Goal: Information Seeking & Learning: Learn about a topic

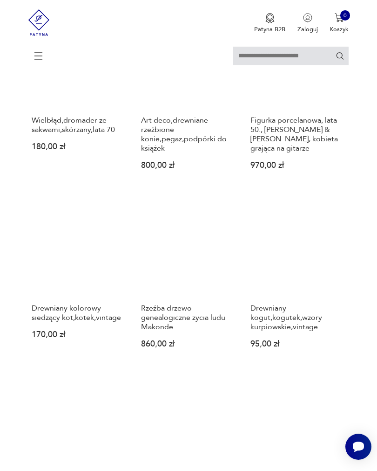
scroll to position [896, 0]
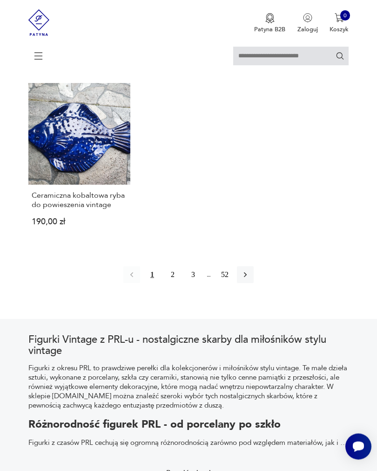
click at [172, 283] on button "2" at bounding box center [172, 275] width 17 height 17
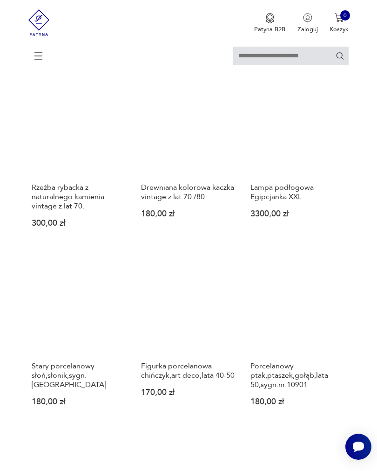
scroll to position [249, 0]
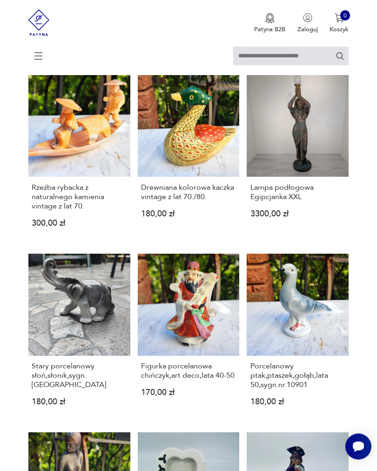
click at [324, 176] on link "Lampa podłogowa Egipcjanka XXL 3300,00 zł" at bounding box center [298, 158] width 102 height 167
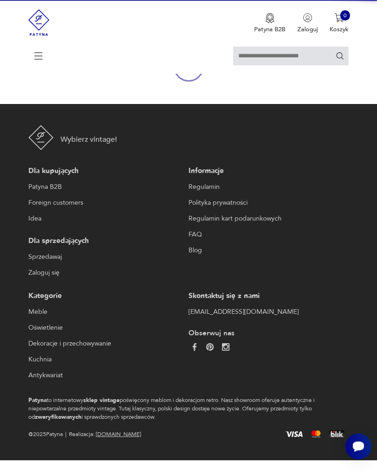
scroll to position [99, 0]
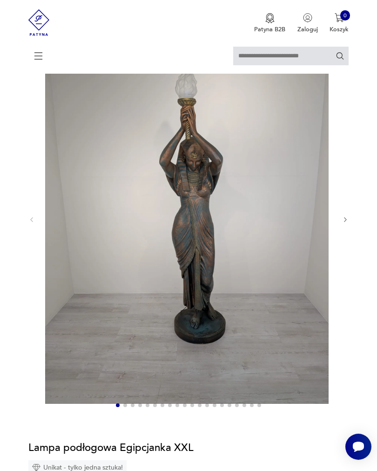
click at [346, 223] on icon "button" at bounding box center [345, 219] width 7 height 7
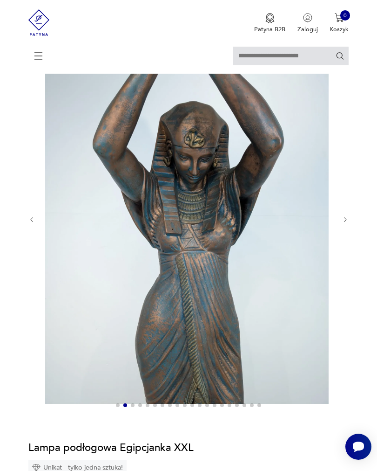
click at [345, 223] on icon "button" at bounding box center [345, 219] width 7 height 7
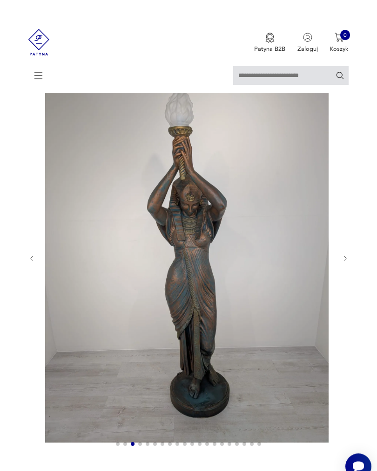
scroll to position [0, 0]
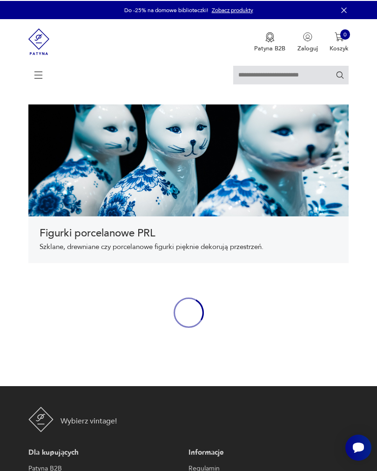
scroll to position [259, 0]
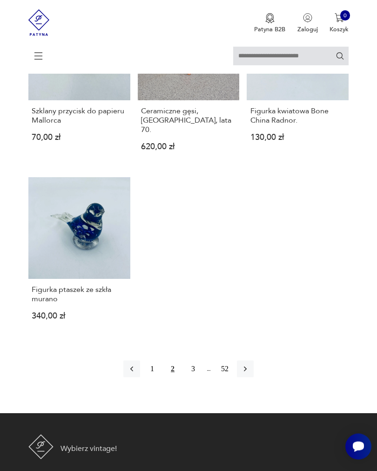
click at [197, 377] on button "3" at bounding box center [193, 369] width 17 height 17
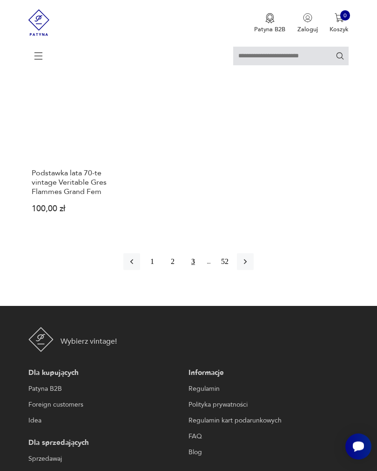
scroll to position [1120, 0]
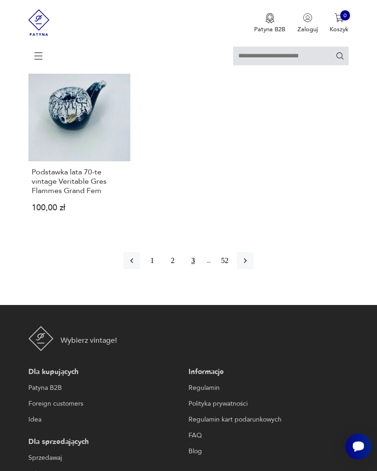
click at [254, 269] on button "button" at bounding box center [245, 261] width 17 height 17
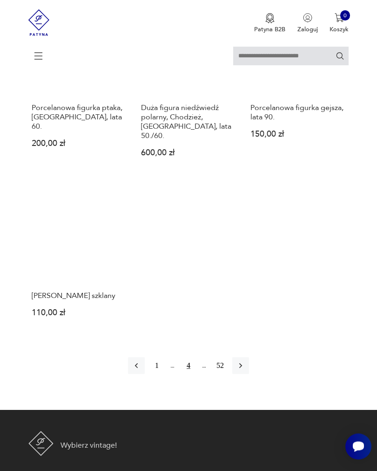
scroll to position [1117, 0]
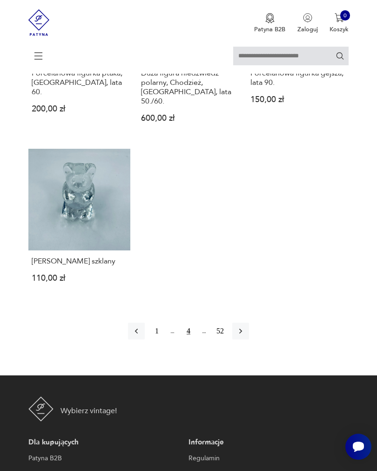
click at [246, 335] on icon "button" at bounding box center [240, 330] width 9 height 9
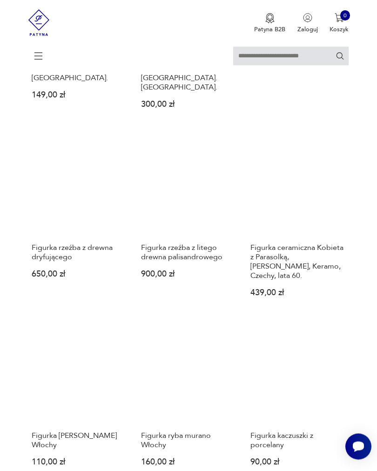
scroll to position [585, 0]
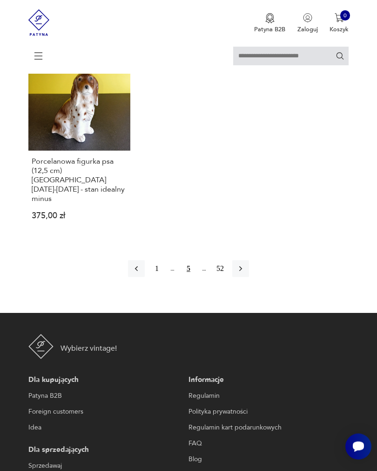
click at [246, 274] on icon "button" at bounding box center [240, 268] width 9 height 9
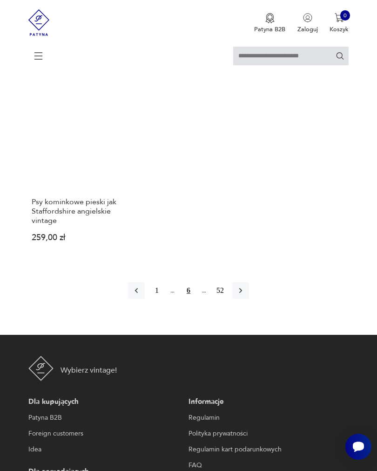
scroll to position [1204, 0]
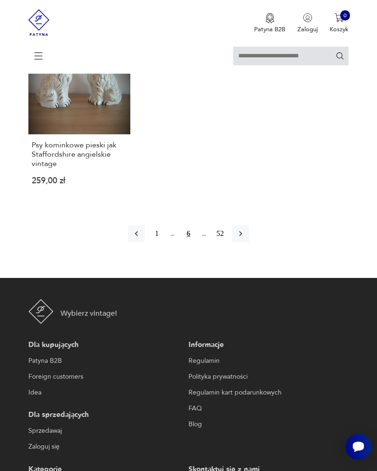
click at [248, 242] on button "button" at bounding box center [241, 233] width 17 height 17
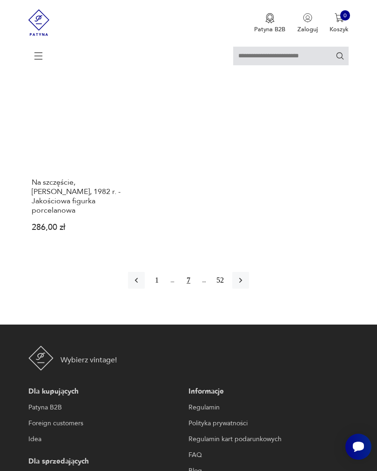
scroll to position [1198, 0]
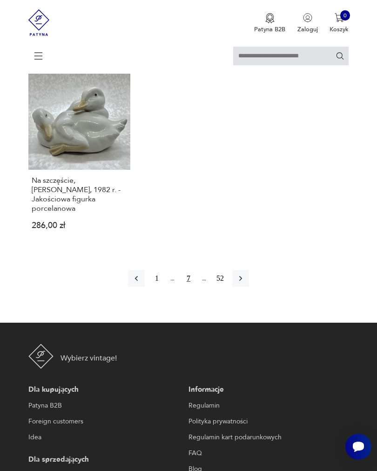
click at [246, 283] on icon "button" at bounding box center [240, 278] width 9 height 9
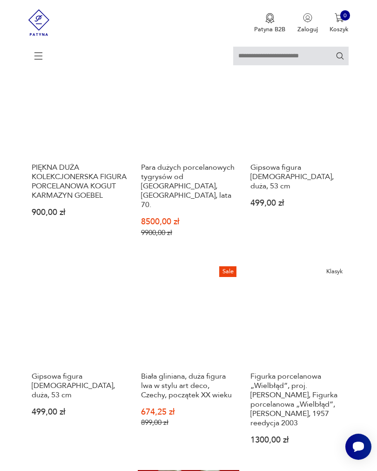
scroll to position [465, 0]
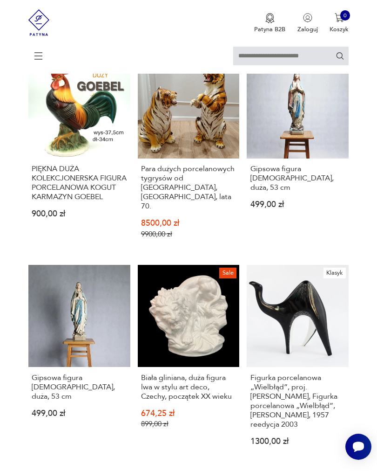
click at [303, 164] on link "Gipsowa figura [DEMOGRAPHIC_DATA], duża, 53 cm 499,00 zł" at bounding box center [298, 154] width 102 height 197
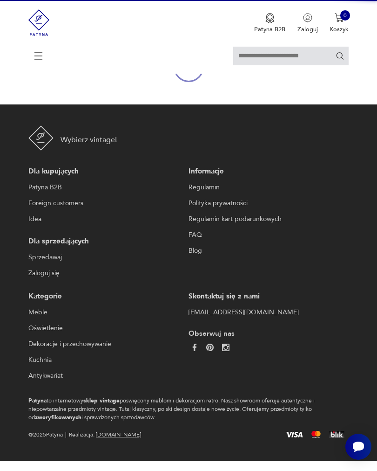
scroll to position [99, 0]
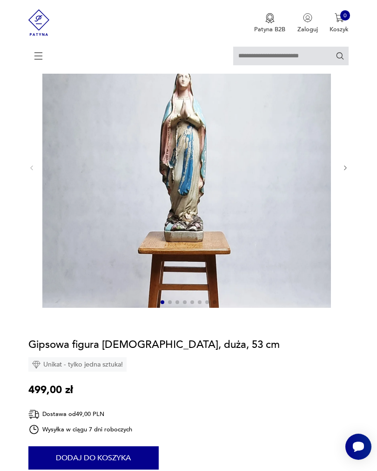
click at [347, 171] on icon "button" at bounding box center [345, 167] width 7 height 7
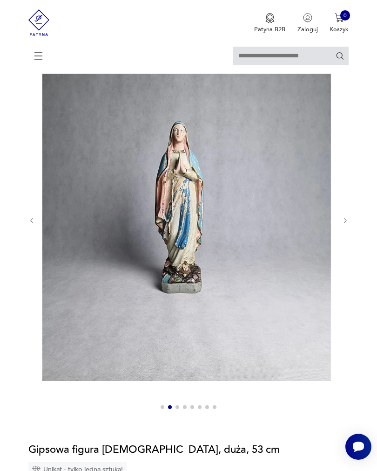
click at [344, 224] on icon "button" at bounding box center [345, 220] width 7 height 7
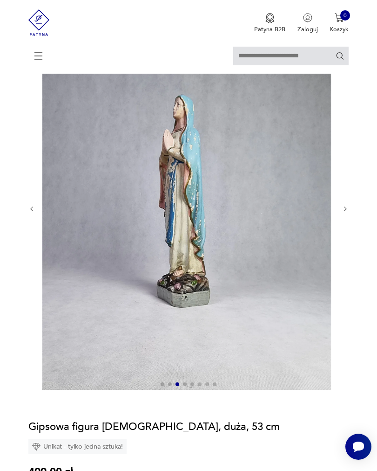
click at [348, 212] on icon "button" at bounding box center [345, 208] width 7 height 7
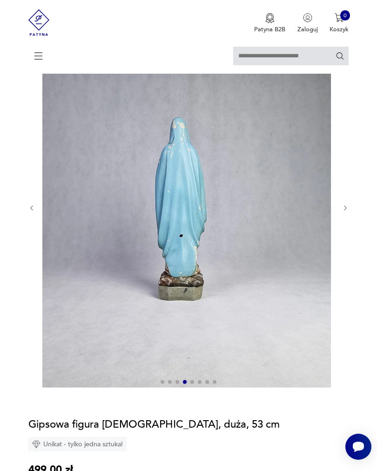
click at [347, 212] on icon "button" at bounding box center [345, 208] width 7 height 7
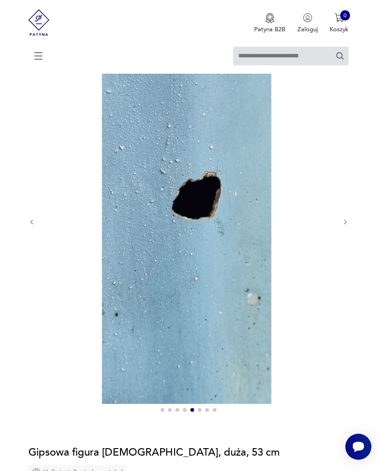
click at [343, 226] on icon "button" at bounding box center [345, 222] width 7 height 7
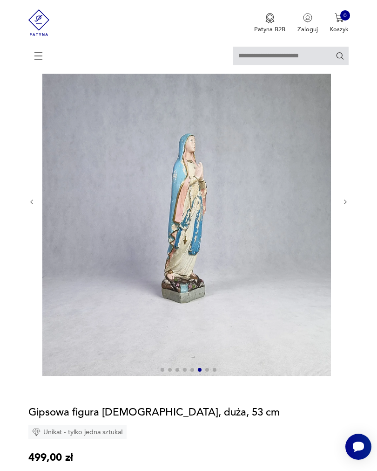
click at [348, 205] on icon "button" at bounding box center [345, 201] width 7 height 7
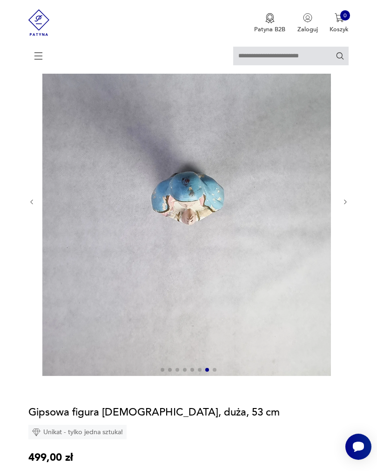
click at [345, 205] on icon "button" at bounding box center [345, 201] width 7 height 7
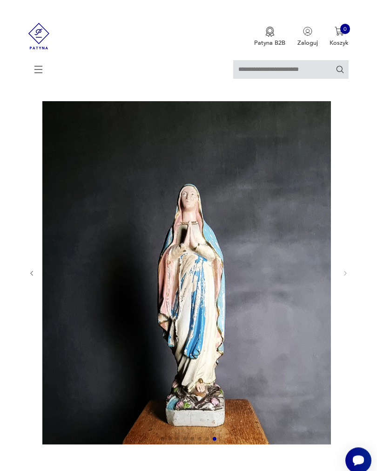
scroll to position [0, 0]
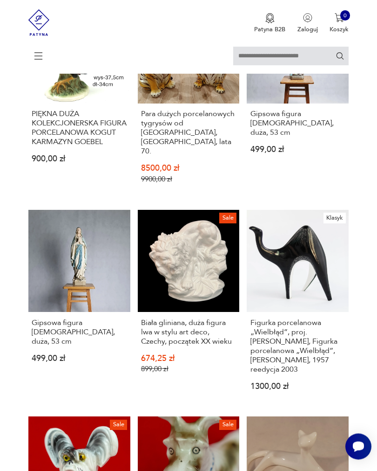
scroll to position [521, 0]
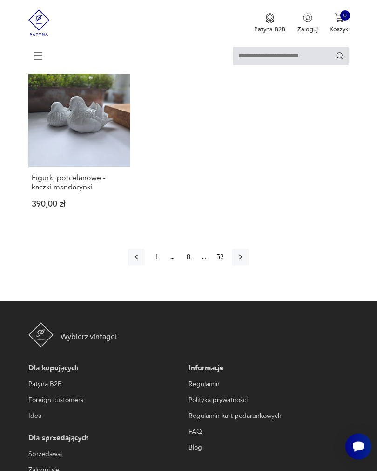
click at [246, 262] on icon "button" at bounding box center [240, 257] width 9 height 9
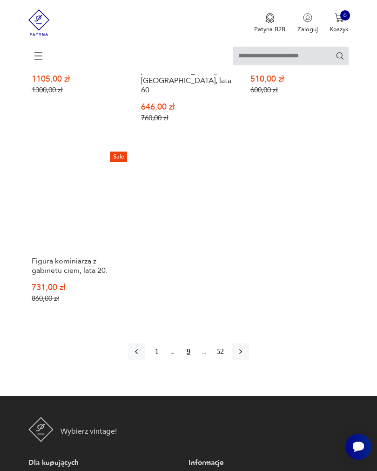
scroll to position [1154, 0]
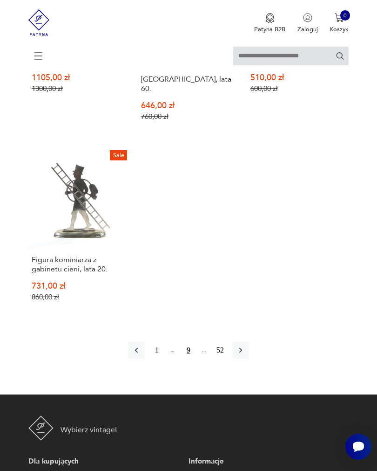
click at [246, 355] on icon "button" at bounding box center [240, 349] width 9 height 9
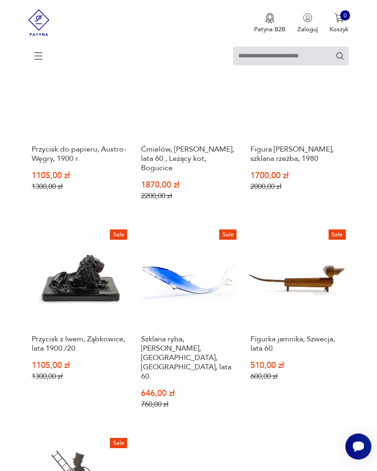
scroll to position [160, 0]
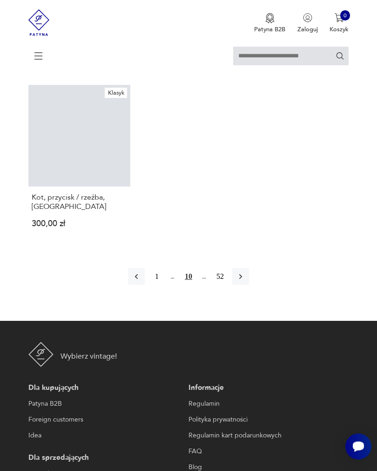
click at [246, 281] on icon "button" at bounding box center [240, 276] width 9 height 9
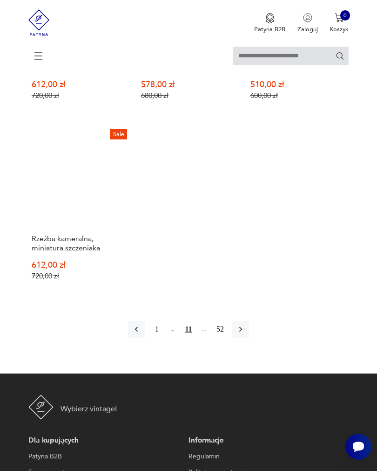
scroll to position [1143, 0]
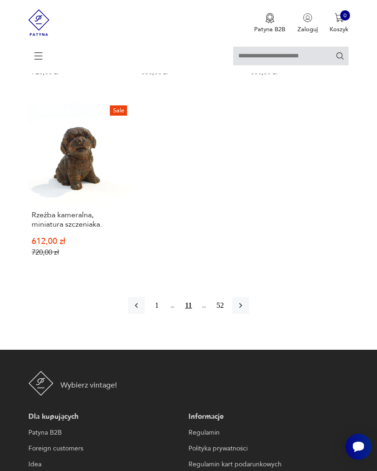
click at [249, 314] on button "button" at bounding box center [241, 305] width 17 height 17
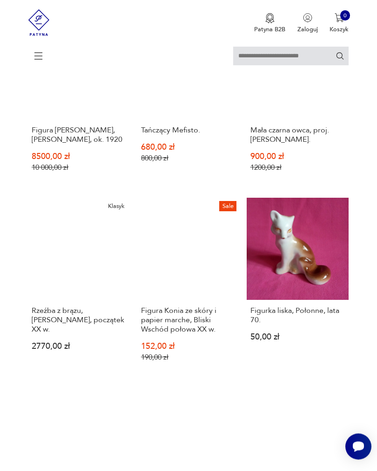
scroll to position [877, 0]
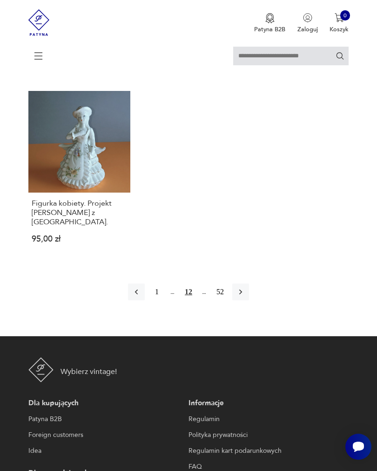
click at [227, 300] on button "52" at bounding box center [220, 291] width 17 height 17
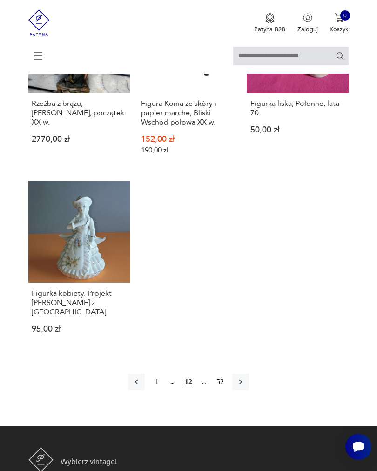
scroll to position [1085, 0]
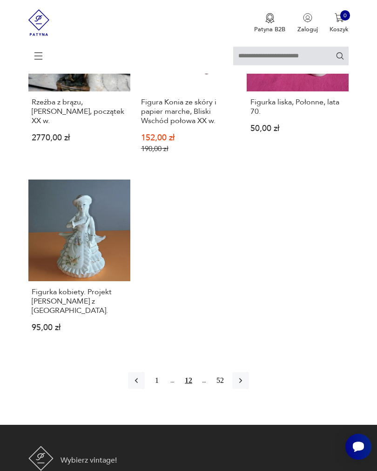
click at [246, 385] on icon "button" at bounding box center [240, 380] width 9 height 9
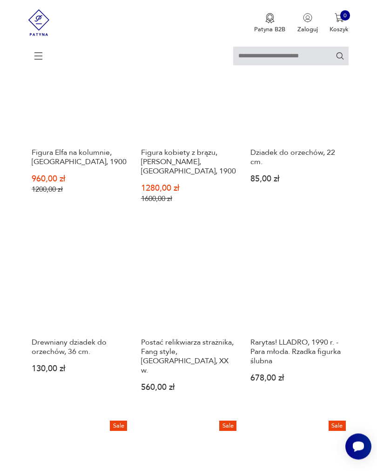
scroll to position [654, 0]
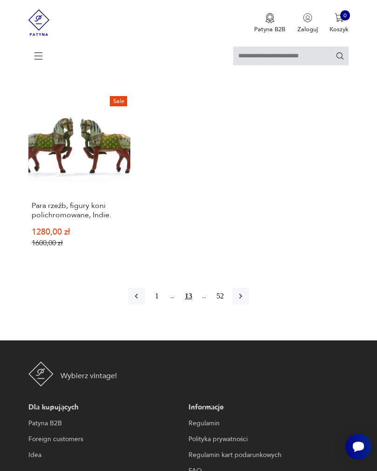
click at [249, 304] on button "button" at bounding box center [241, 295] width 17 height 17
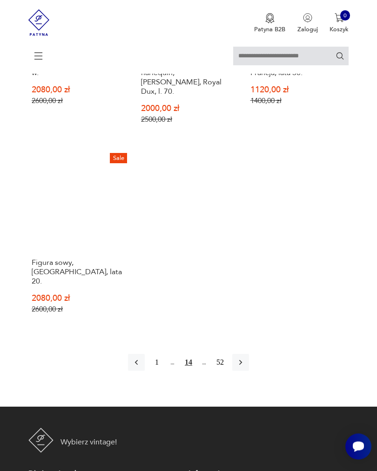
scroll to position [1151, 0]
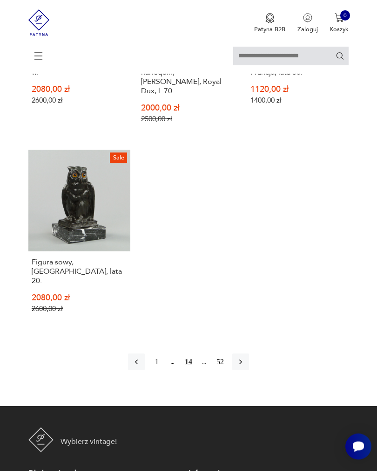
click at [246, 367] on icon "button" at bounding box center [240, 361] width 9 height 9
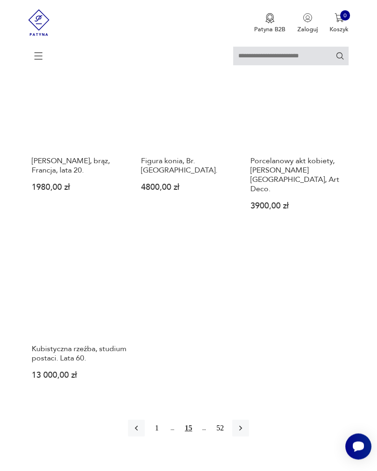
scroll to position [1056, 0]
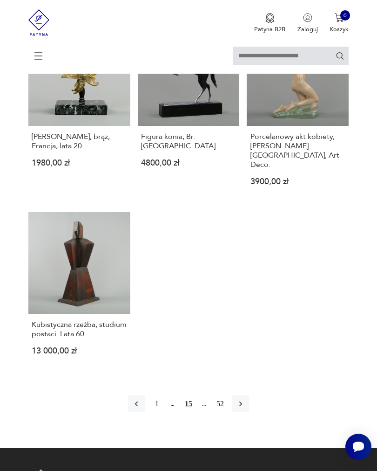
click at [246, 408] on icon "button" at bounding box center [240, 403] width 9 height 9
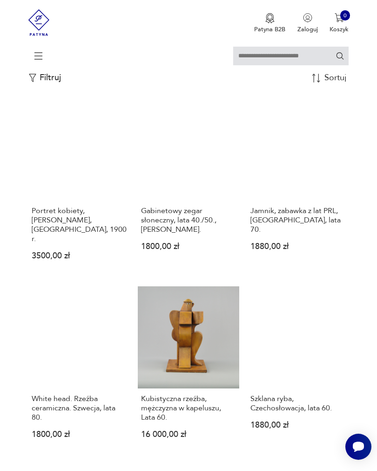
scroll to position [196, 0]
